Goal: Use online tool/utility: Utilize a website feature to perform a specific function

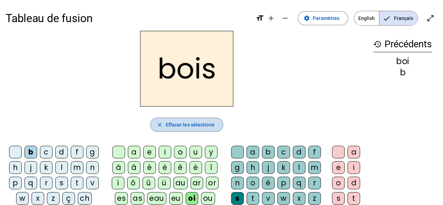
click at [188, 127] on span "Effacer les sélections" at bounding box center [189, 124] width 49 height 8
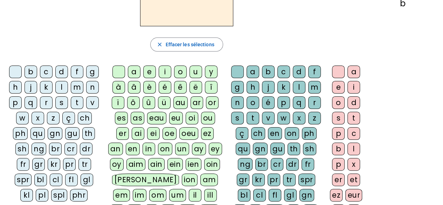
scroll to position [70, 0]
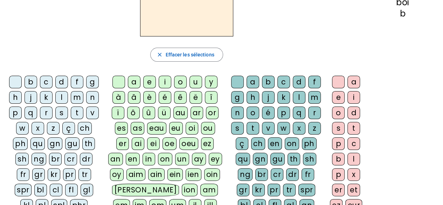
click at [167, 77] on div "i" at bounding box center [165, 82] width 13 height 13
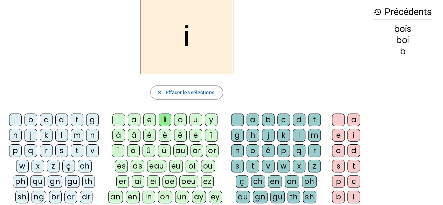
scroll to position [0, 0]
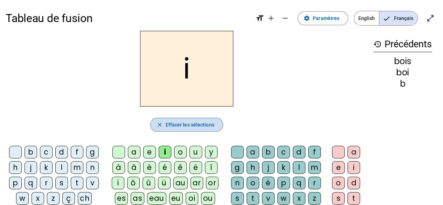
click at [171, 117] on span "button" at bounding box center [187, 124] width 72 height 17
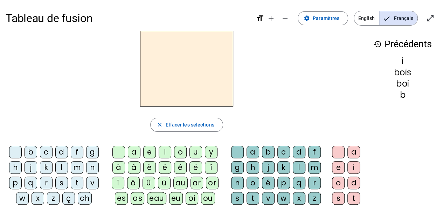
click at [166, 166] on div "é" at bounding box center [165, 167] width 13 height 13
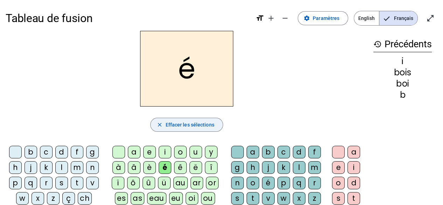
click at [173, 122] on span "Effacer les sélections" at bounding box center [189, 124] width 49 height 8
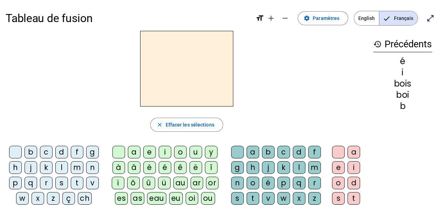
click at [194, 155] on div "u" at bounding box center [195, 152] width 13 height 13
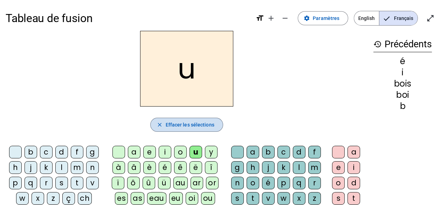
click at [187, 117] on span "button" at bounding box center [187, 124] width 72 height 17
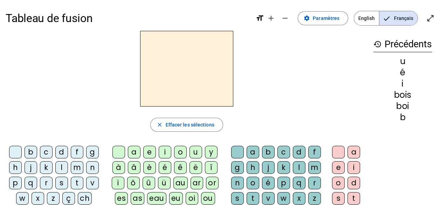
click at [201, 194] on div "ou" at bounding box center [208, 198] width 14 height 13
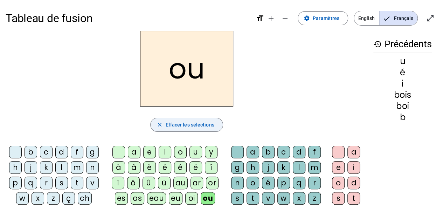
click at [180, 125] on span "Effacer les sélections" at bounding box center [189, 124] width 49 height 8
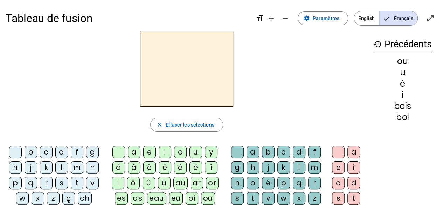
click at [32, 149] on div "b" at bounding box center [31, 152] width 13 height 13
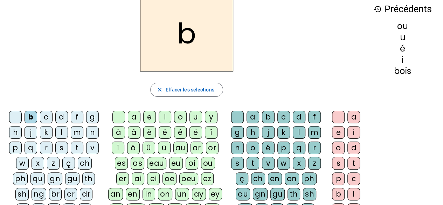
scroll to position [70, 0]
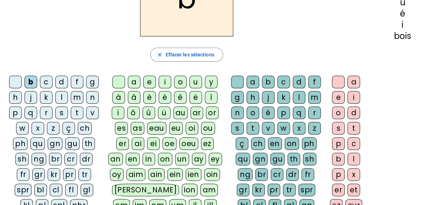
click at [186, 126] on div "oi" at bounding box center [192, 128] width 13 height 13
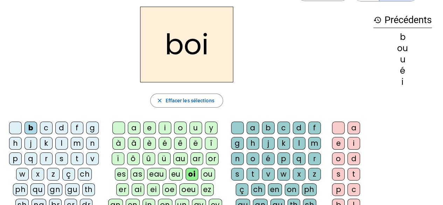
scroll to position [35, 0]
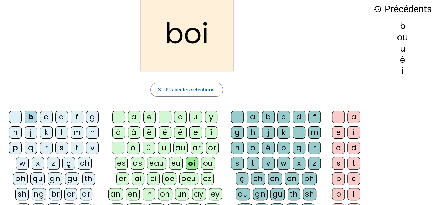
click at [241, 159] on div "s" at bounding box center [237, 163] width 13 height 13
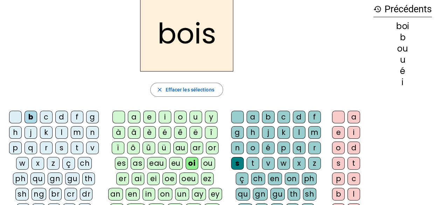
scroll to position [0, 0]
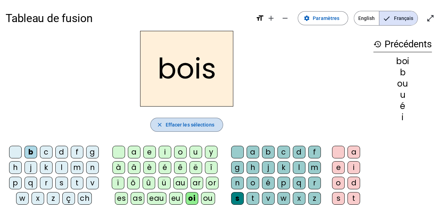
click at [200, 122] on span "Effacer les sélections" at bounding box center [189, 124] width 49 height 8
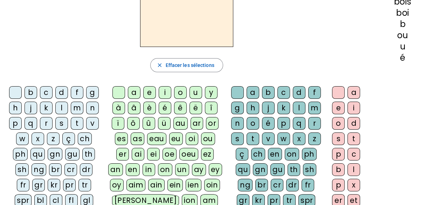
scroll to position [70, 0]
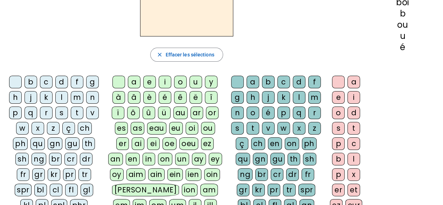
click at [62, 111] on div "s" at bounding box center [61, 112] width 13 height 13
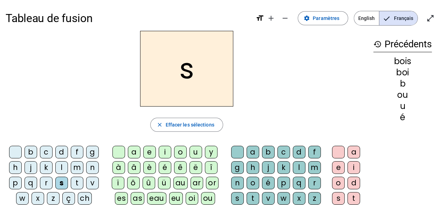
scroll to position [0, 0]
click at [181, 181] on div "au" at bounding box center [180, 182] width 14 height 13
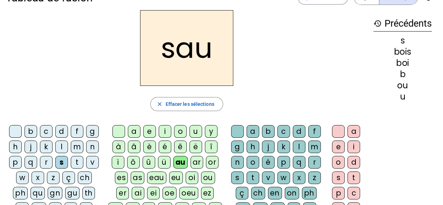
scroll to position [35, 0]
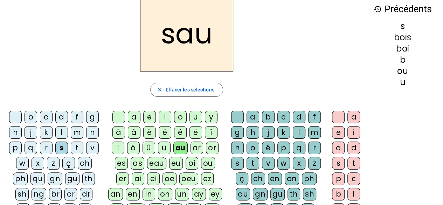
click at [256, 160] on div "t" at bounding box center [252, 163] width 13 height 13
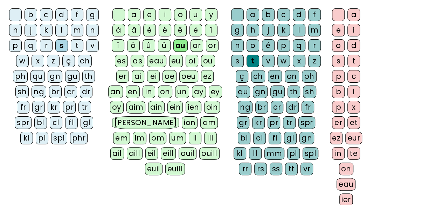
scroll to position [140, 0]
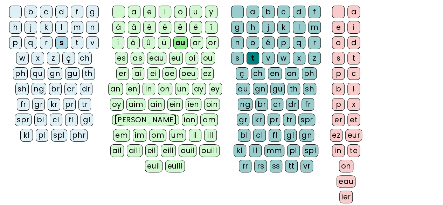
click at [335, 116] on div "er" at bounding box center [338, 119] width 13 height 13
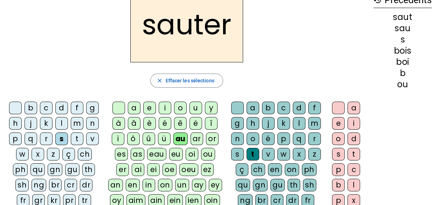
scroll to position [0, 0]
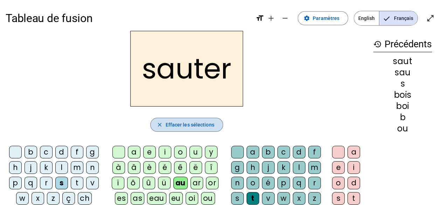
click at [200, 121] on span "Effacer les sélections" at bounding box center [189, 124] width 49 height 8
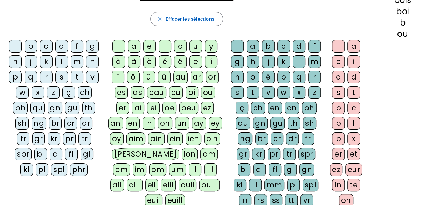
scroll to position [35, 0]
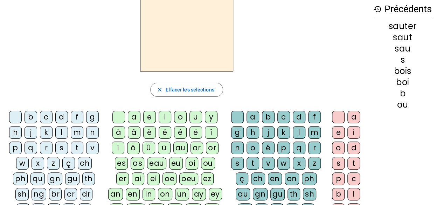
click at [29, 117] on div "b" at bounding box center [31, 117] width 13 height 13
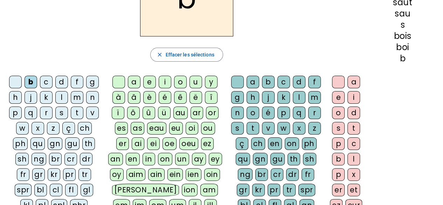
click at [186, 127] on div "oi" at bounding box center [192, 128] width 13 height 13
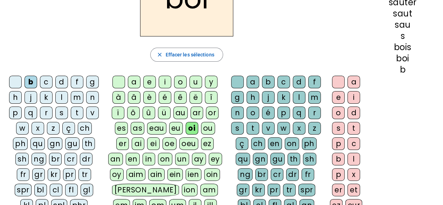
scroll to position [105, 0]
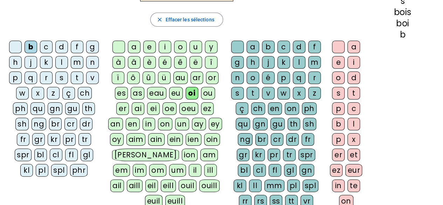
click at [270, 199] on div "ss" at bounding box center [276, 201] width 13 height 13
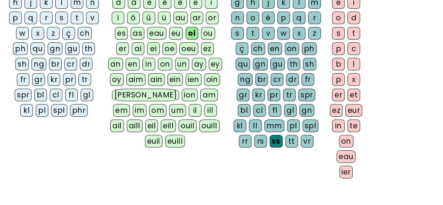
scroll to position [175, 0]
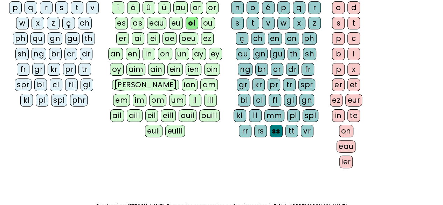
click at [344, 132] on div "on" at bounding box center [346, 131] width 14 height 13
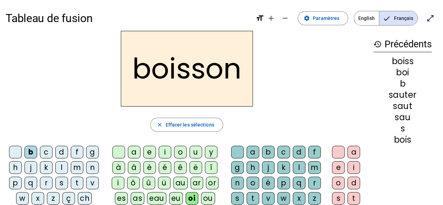
scroll to position [0, 0]
